Goal: Task Accomplishment & Management: Manage account settings

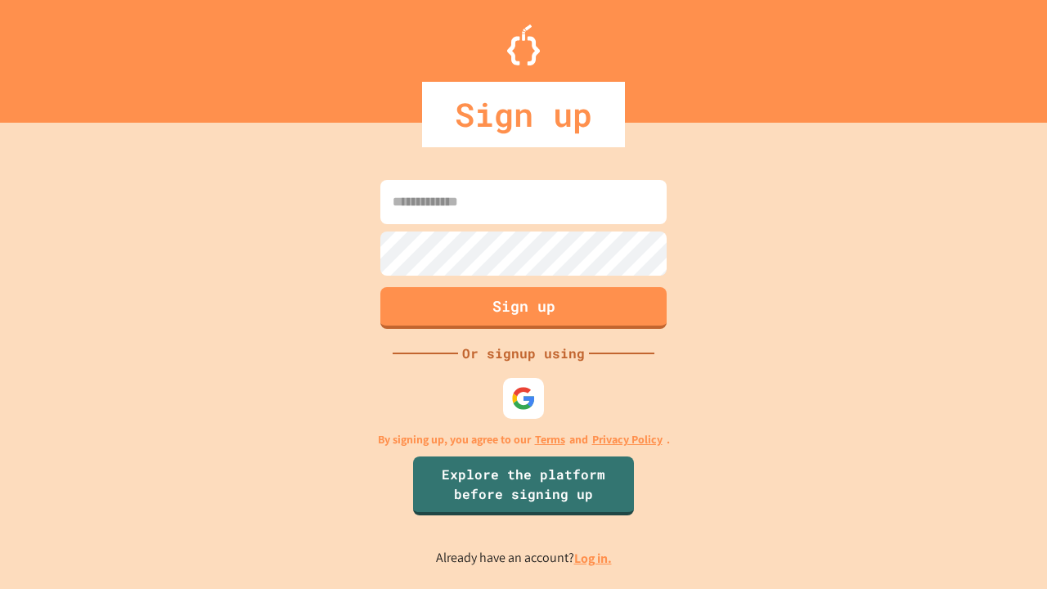
click at [594, 558] on link "Log in." at bounding box center [593, 558] width 38 height 17
